Goal: Information Seeking & Learning: Find specific fact

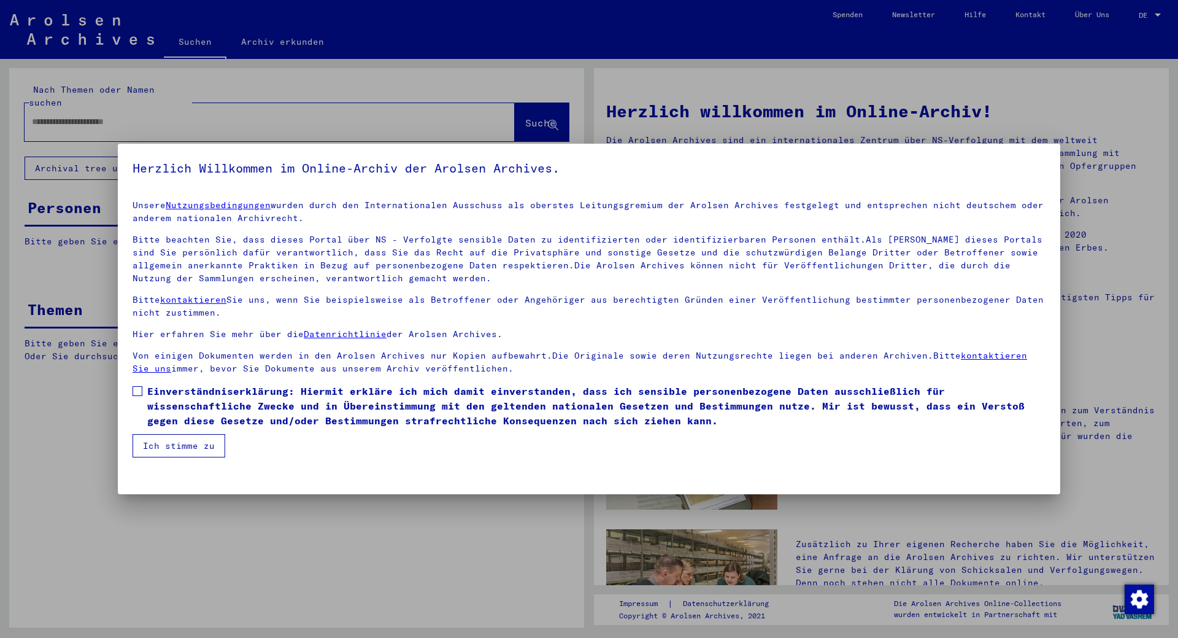
click at [137, 396] on label "Einverständniserklärung: Hiermit erkläre ich mich damit einverstanden, dass ich…" at bounding box center [589, 406] width 913 height 44
click at [164, 442] on button "Ich stimme zu" at bounding box center [179, 445] width 93 height 23
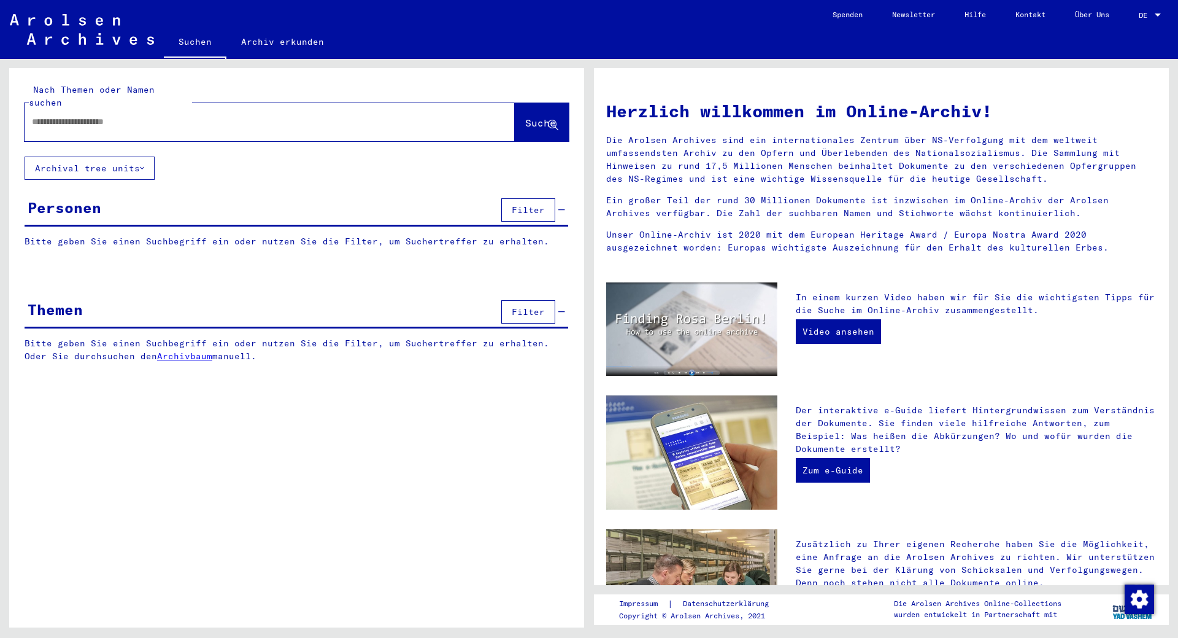
click at [92, 115] on input "text" at bounding box center [255, 121] width 446 height 13
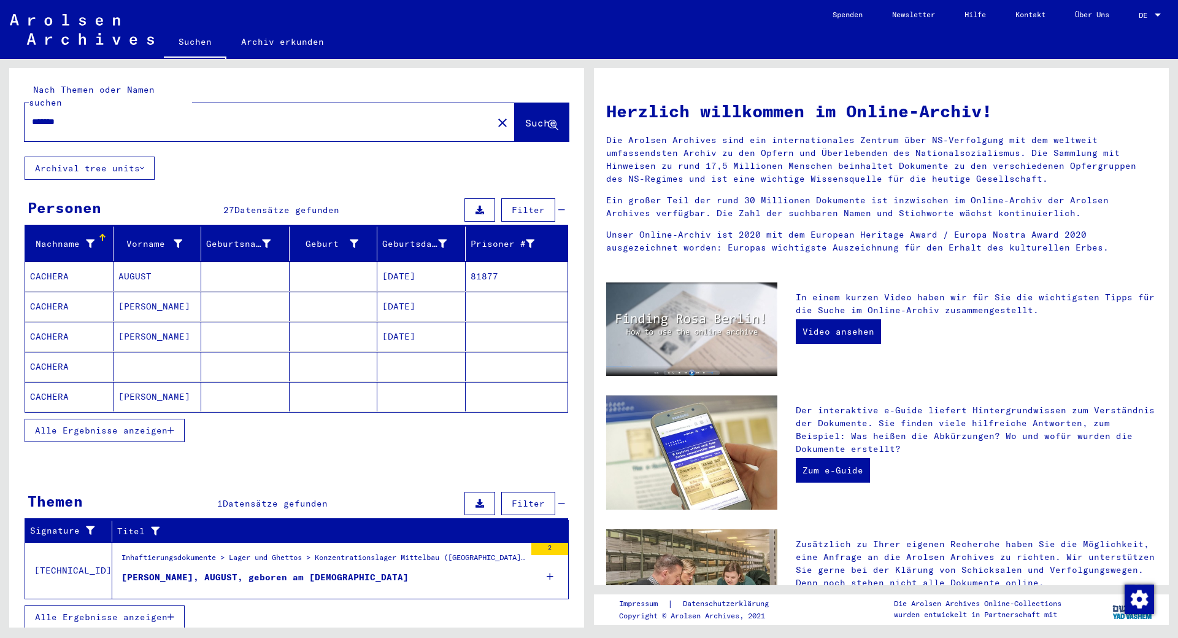
click at [130, 419] on button "Alle Ergebnisse anzeigen" at bounding box center [105, 430] width 160 height 23
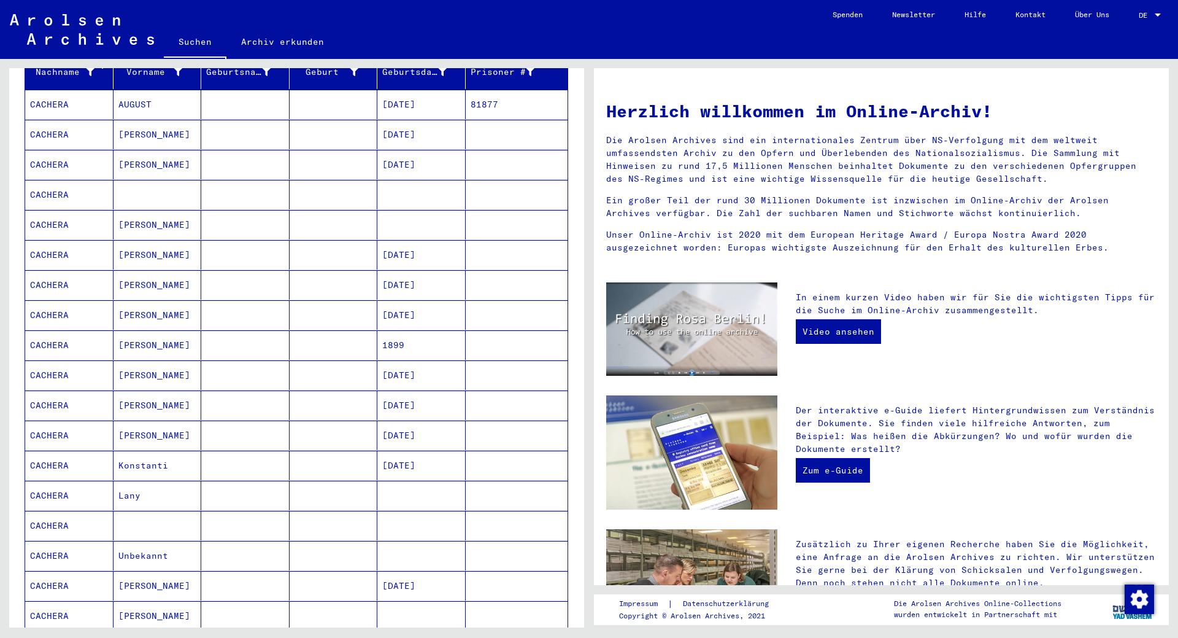
scroll to position [172, 0]
click at [47, 360] on mat-cell "CACHERA" at bounding box center [69, 374] width 88 height 29
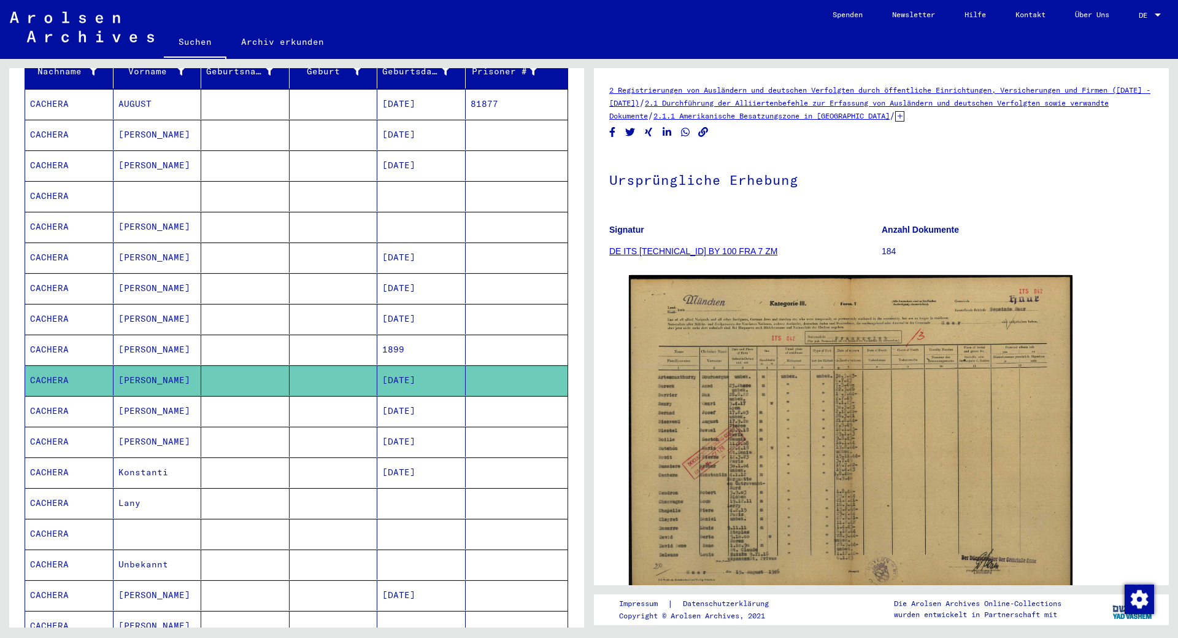
click at [47, 365] on mat-cell "CACHERA" at bounding box center [69, 380] width 88 height 30
click at [55, 396] on mat-cell "CACHERA" at bounding box center [69, 411] width 88 height 30
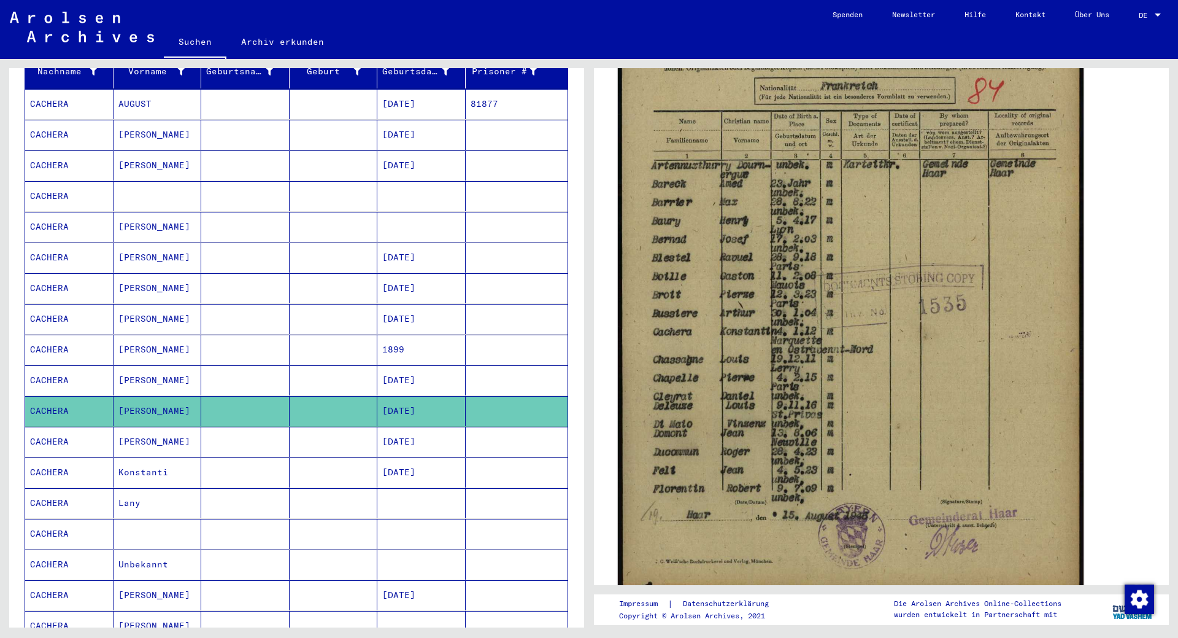
scroll to position [315, 0]
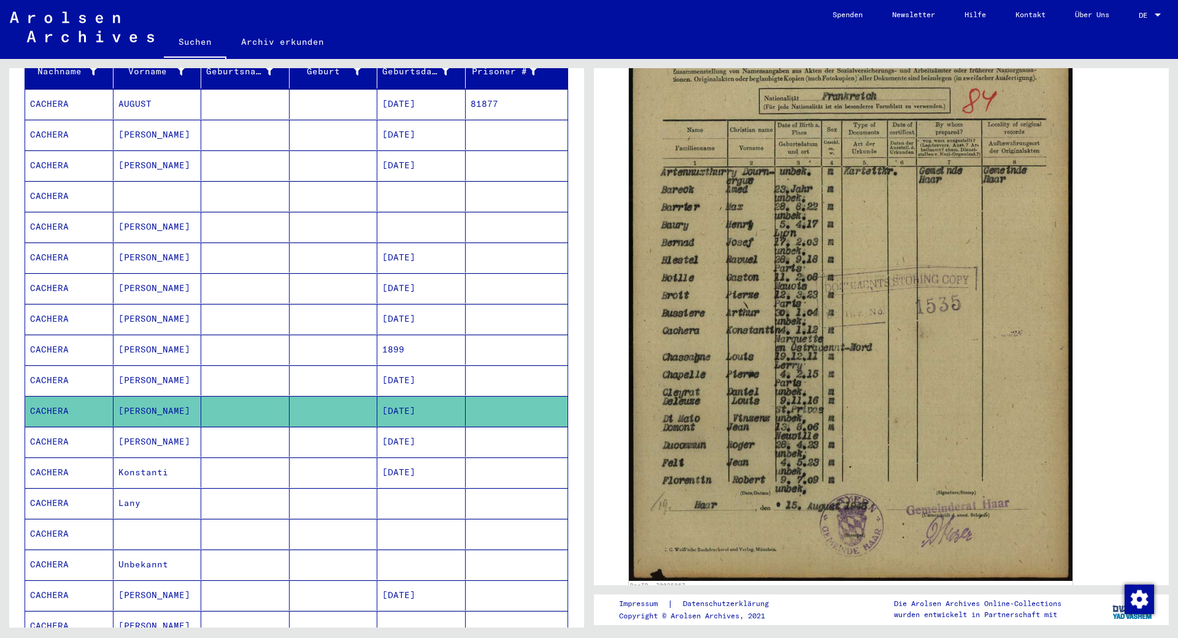
click at [74, 427] on mat-cell "CACHERA" at bounding box center [69, 442] width 88 height 30
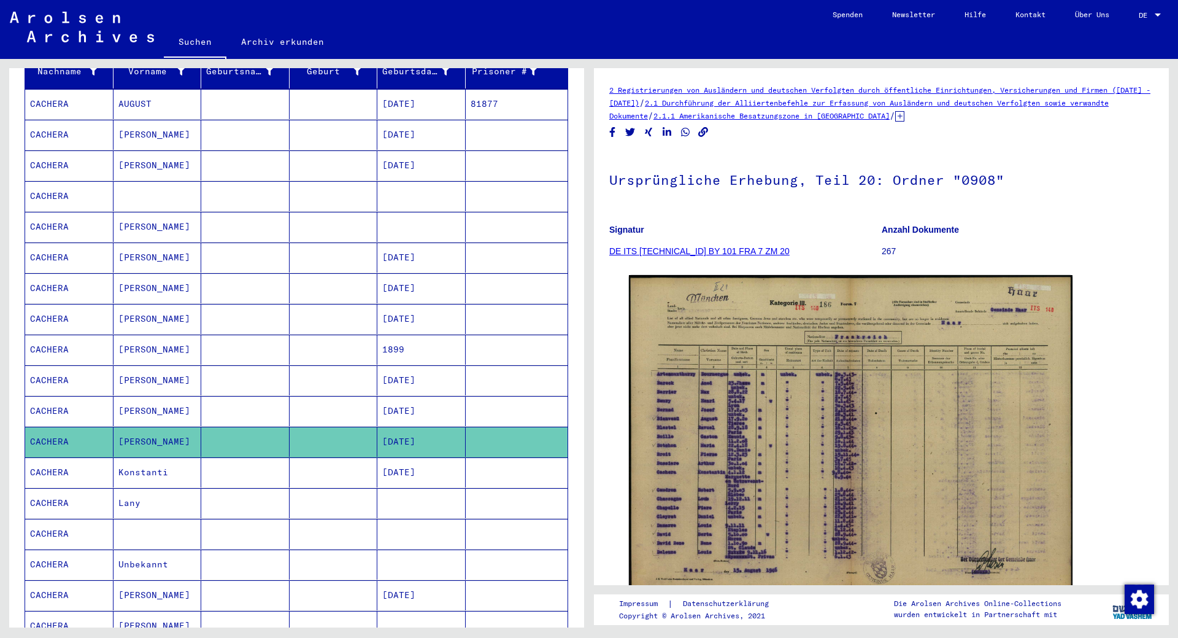
click at [74, 457] on mat-cell "CACHERA" at bounding box center [69, 472] width 88 height 30
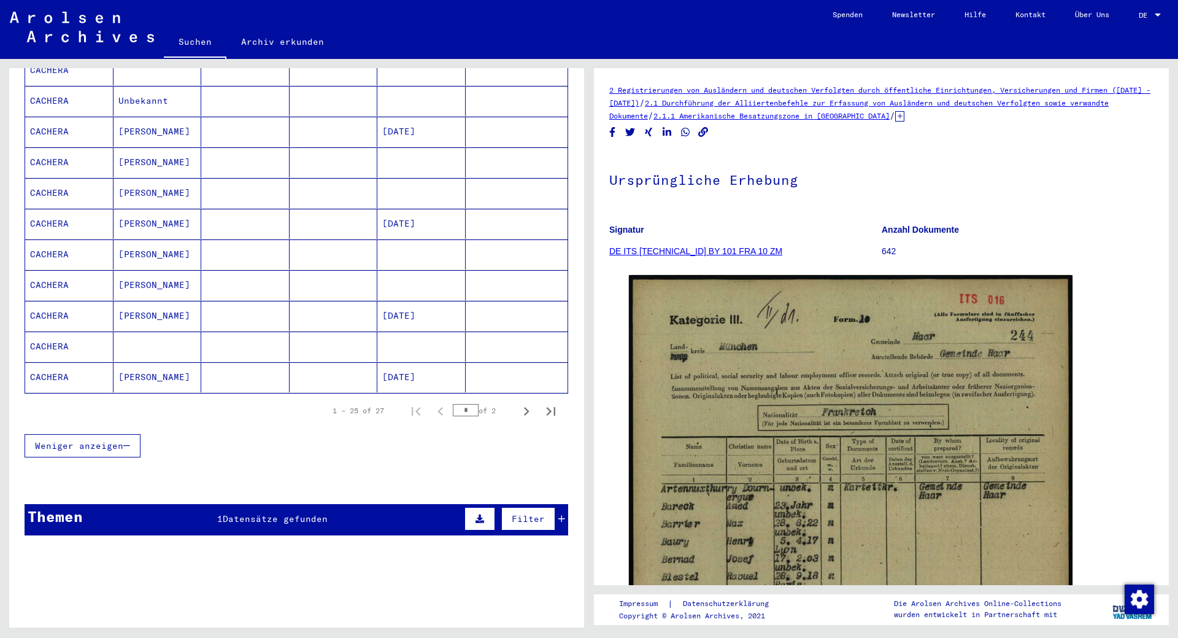
scroll to position [636, 0]
click at [306, 514] on div "Themen 1 Datensätze gefunden Filter" at bounding box center [297, 518] width 544 height 31
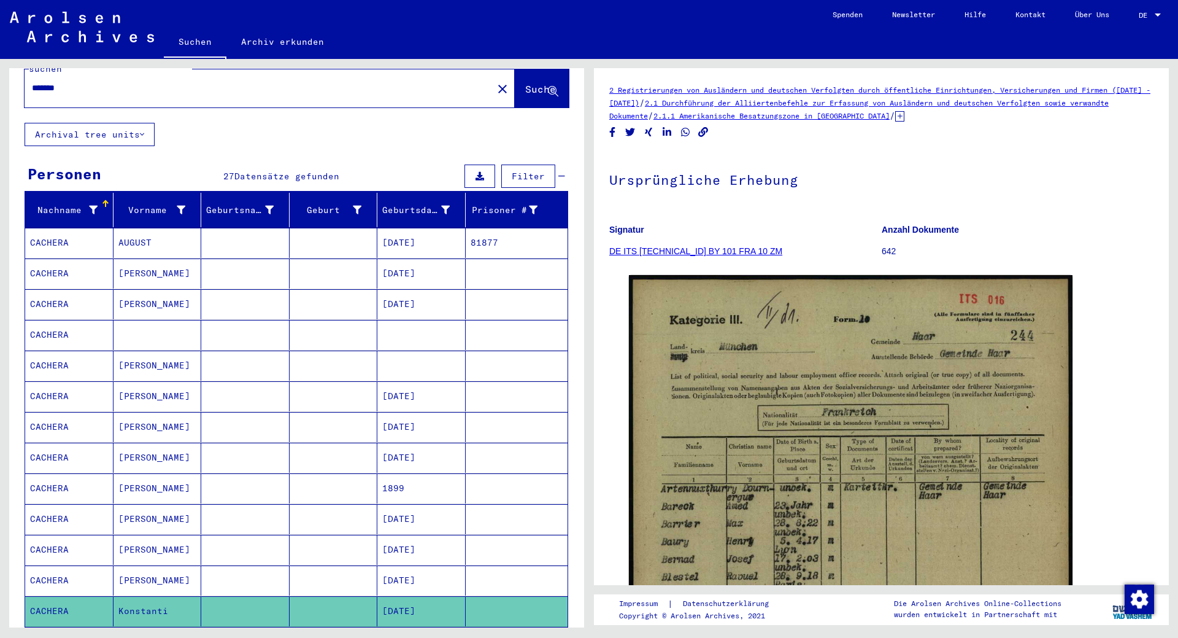
scroll to position [0, 0]
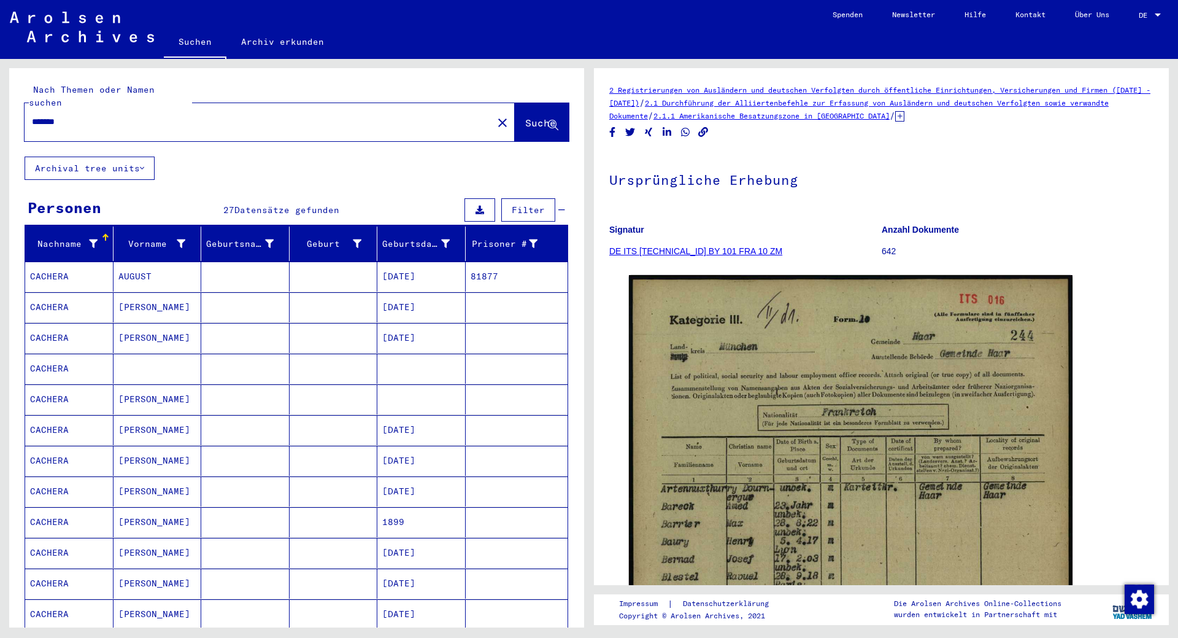
click at [145, 115] on input "*******" at bounding box center [259, 121] width 454 height 13
type input "**********"
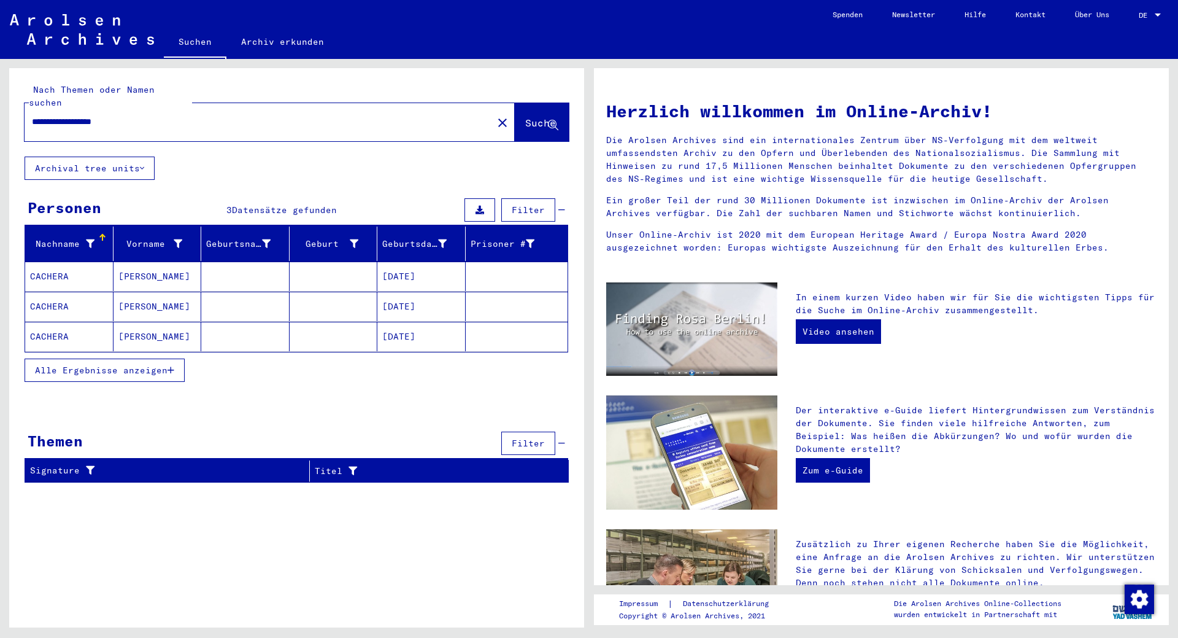
click at [110, 365] on button "Alle Ergebnisse anzeigen" at bounding box center [105, 369] width 160 height 23
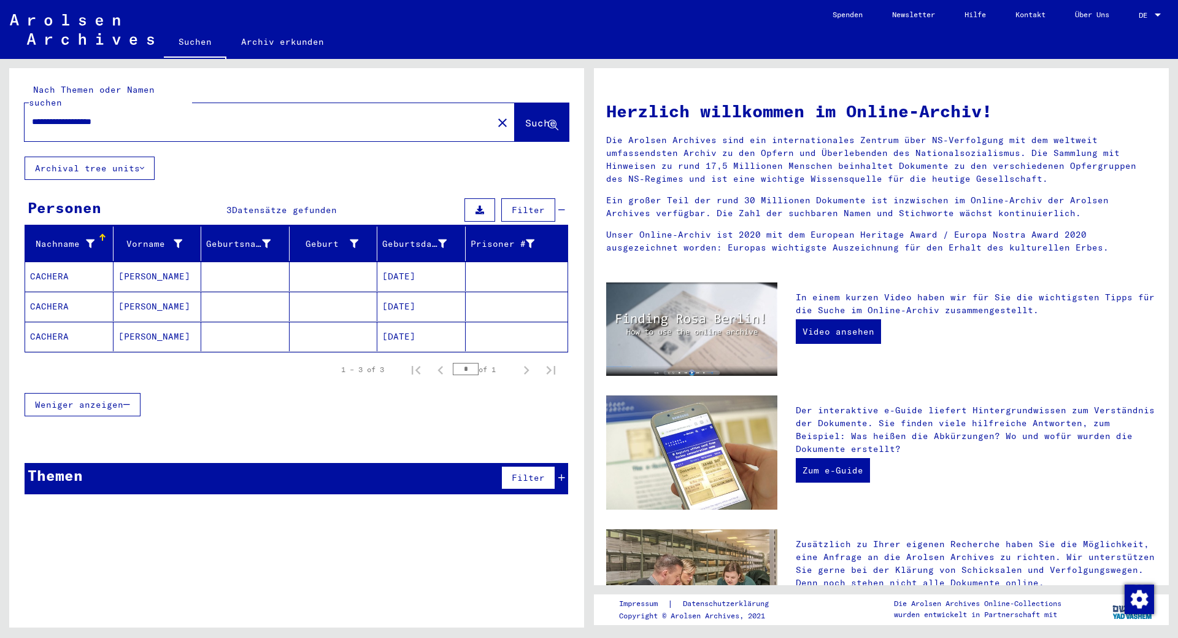
click at [51, 261] on mat-cell "CACHERA" at bounding box center [69, 275] width 88 height 29
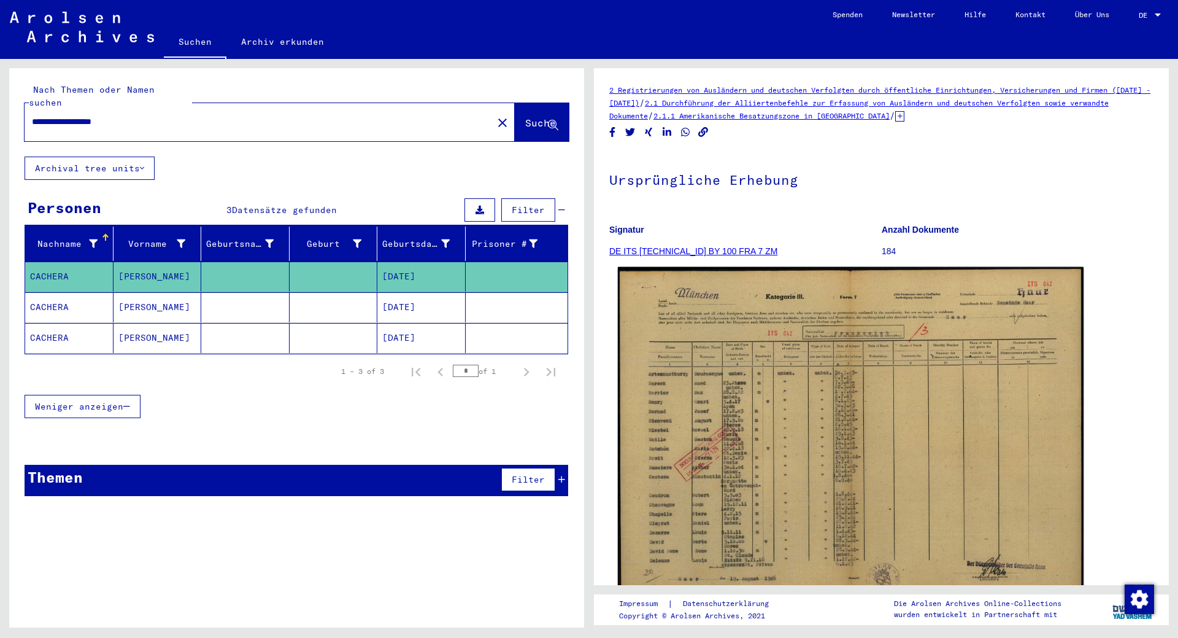
click at [848, 492] on img at bounding box center [851, 433] width 466 height 333
